Goal: Information Seeking & Learning: Learn about a topic

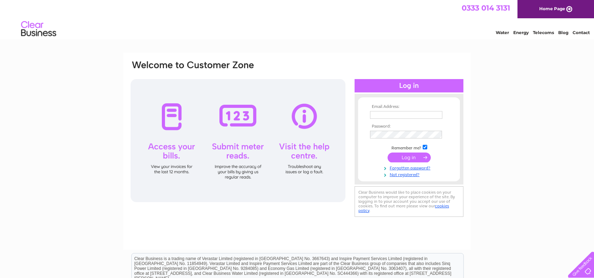
click at [401, 114] on input "text" at bounding box center [406, 115] width 72 height 8
type input "secretary@falkirktrystgolfclub.com"
click at [418, 157] on input "submit" at bounding box center [409, 158] width 43 height 10
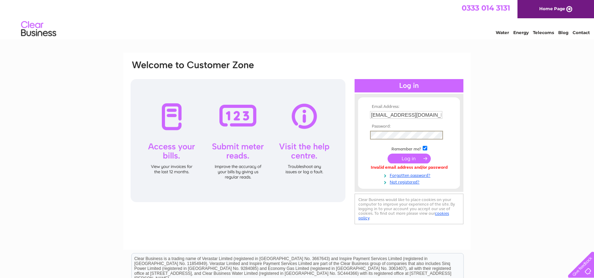
click at [421, 158] on input "submit" at bounding box center [409, 158] width 43 height 10
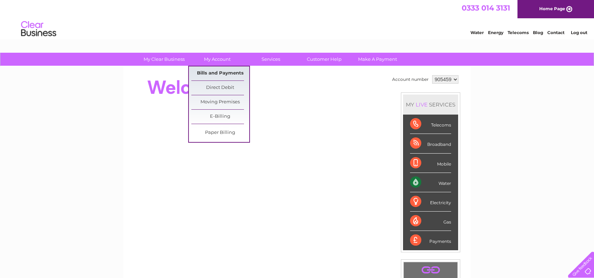
click at [226, 67] on link "Bills and Payments" at bounding box center [220, 73] width 58 height 14
click at [228, 74] on link "Bills and Payments" at bounding box center [220, 73] width 58 height 14
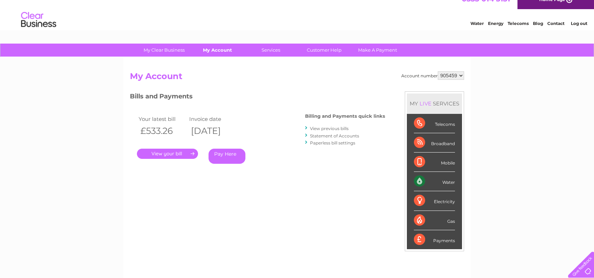
scroll to position [35, 0]
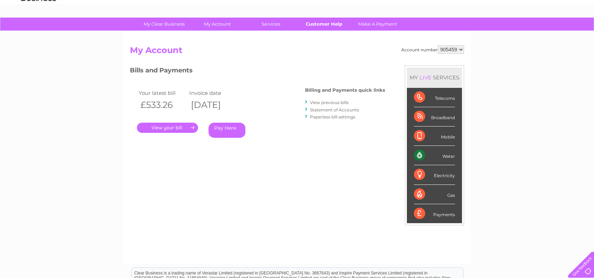
click at [329, 22] on link "Customer Help" at bounding box center [324, 24] width 58 height 13
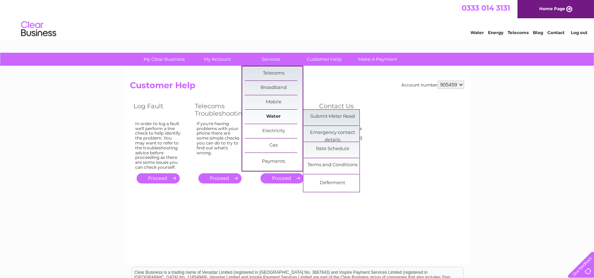
click at [272, 118] on link "Water" at bounding box center [274, 117] width 58 height 14
